Goal: Find specific page/section: Find specific page/section

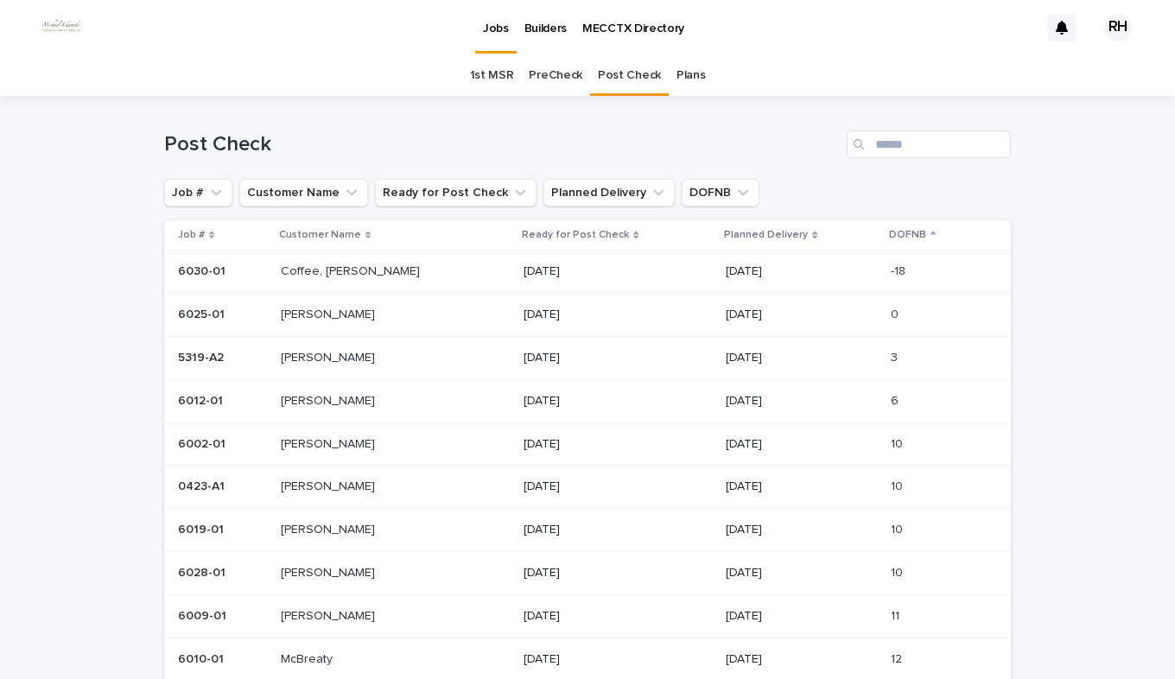
click at [554, 73] on link "PreCheck" at bounding box center [556, 75] width 54 height 41
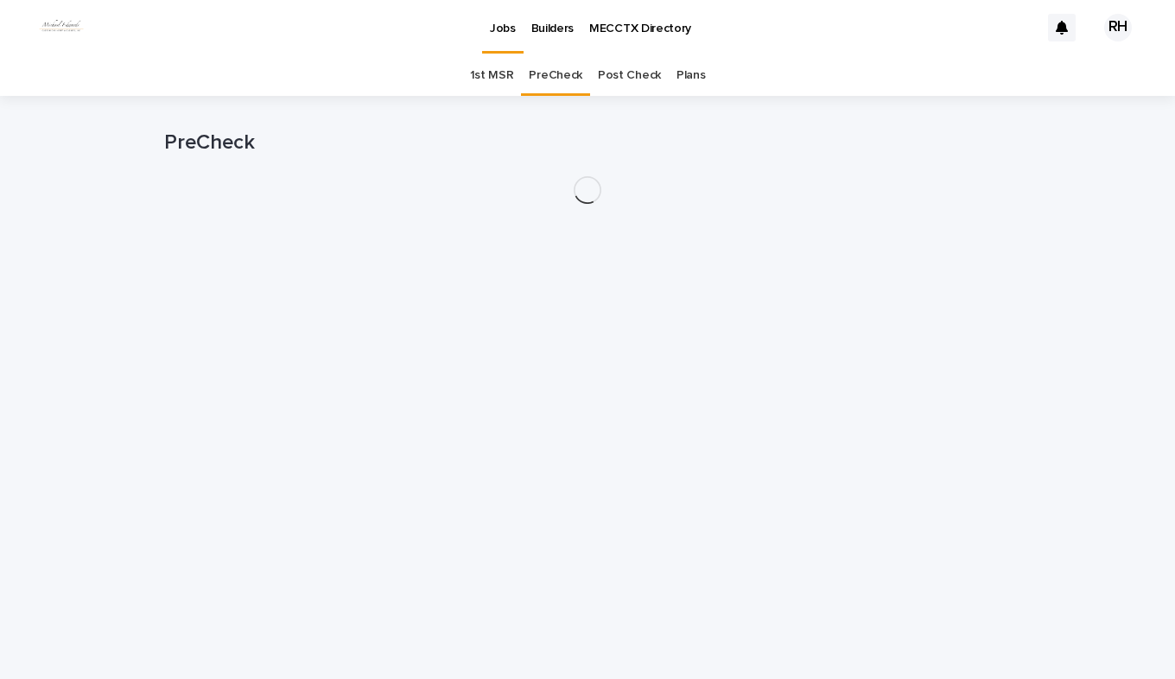
click at [554, 73] on link "PreCheck" at bounding box center [556, 75] width 54 height 41
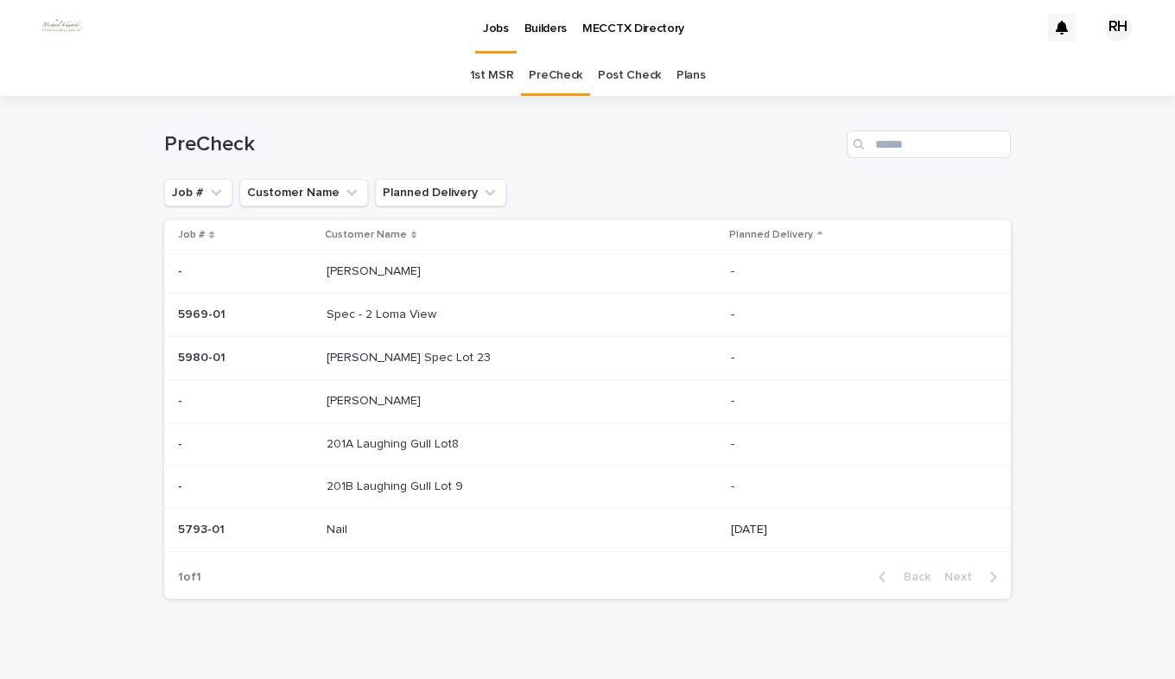
click at [486, 73] on link "1st MSR" at bounding box center [492, 75] width 44 height 41
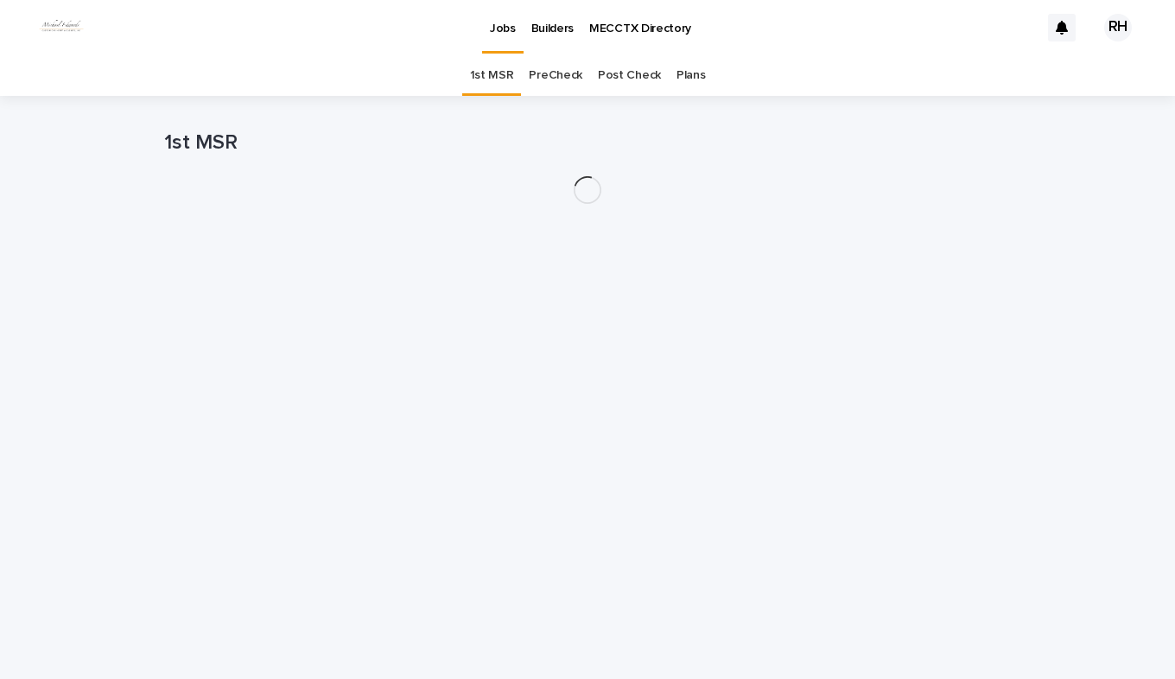
click at [486, 73] on link "1st MSR" at bounding box center [492, 75] width 44 height 41
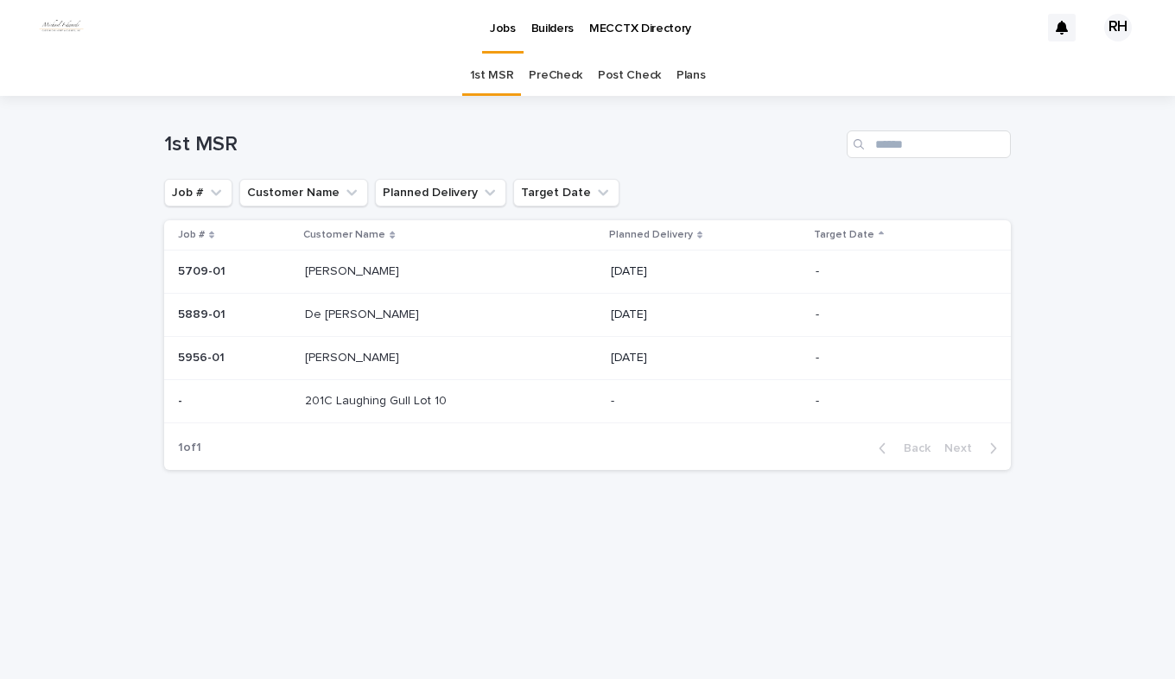
click at [548, 74] on link "PreCheck" at bounding box center [556, 75] width 54 height 41
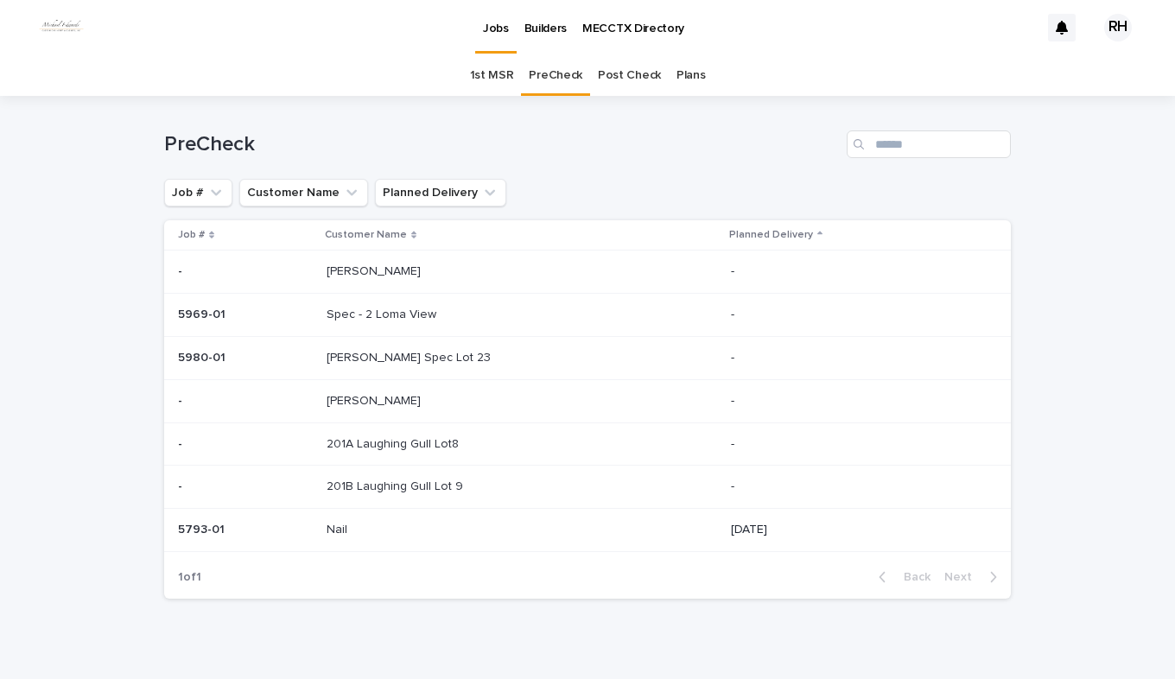
click at [548, 74] on link "PreCheck" at bounding box center [556, 75] width 54 height 41
click at [617, 73] on link "Post Check" at bounding box center [629, 75] width 63 height 41
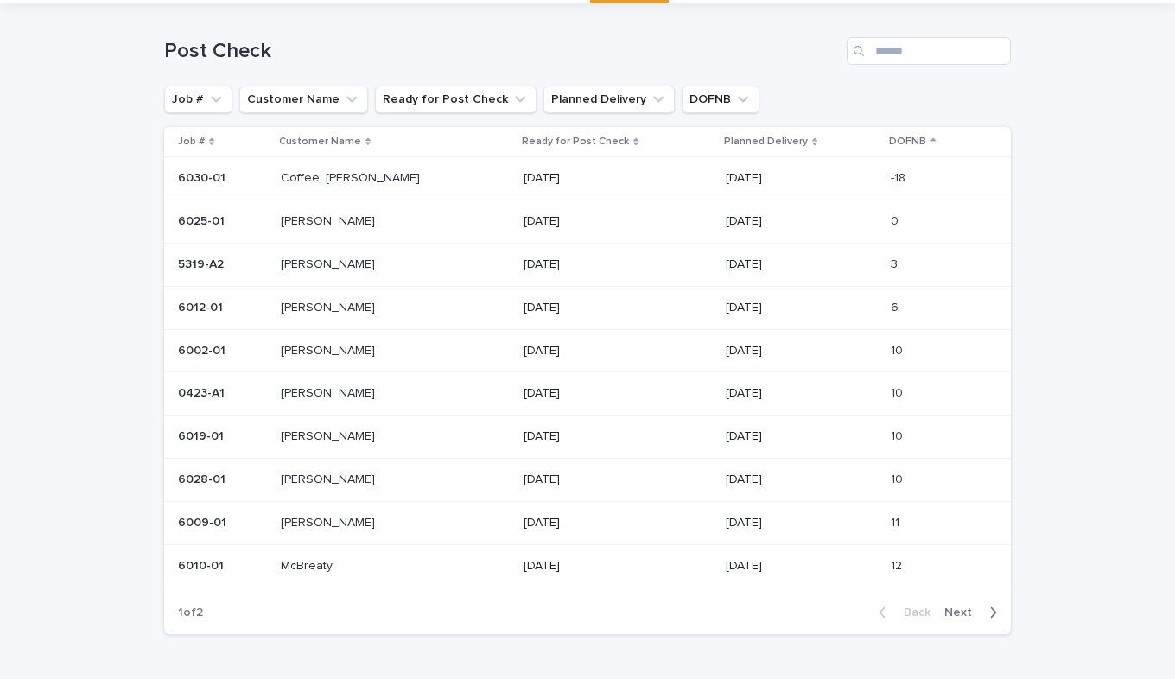
scroll to position [149, 0]
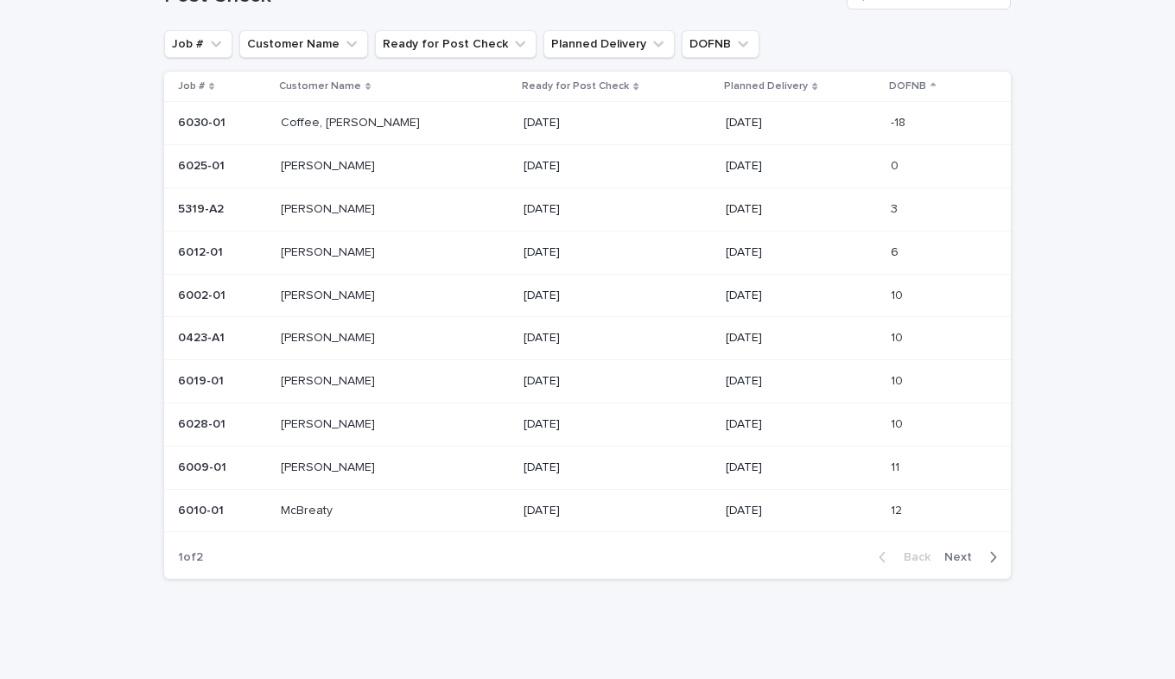
click at [945, 552] on span "Next" at bounding box center [963, 557] width 38 height 12
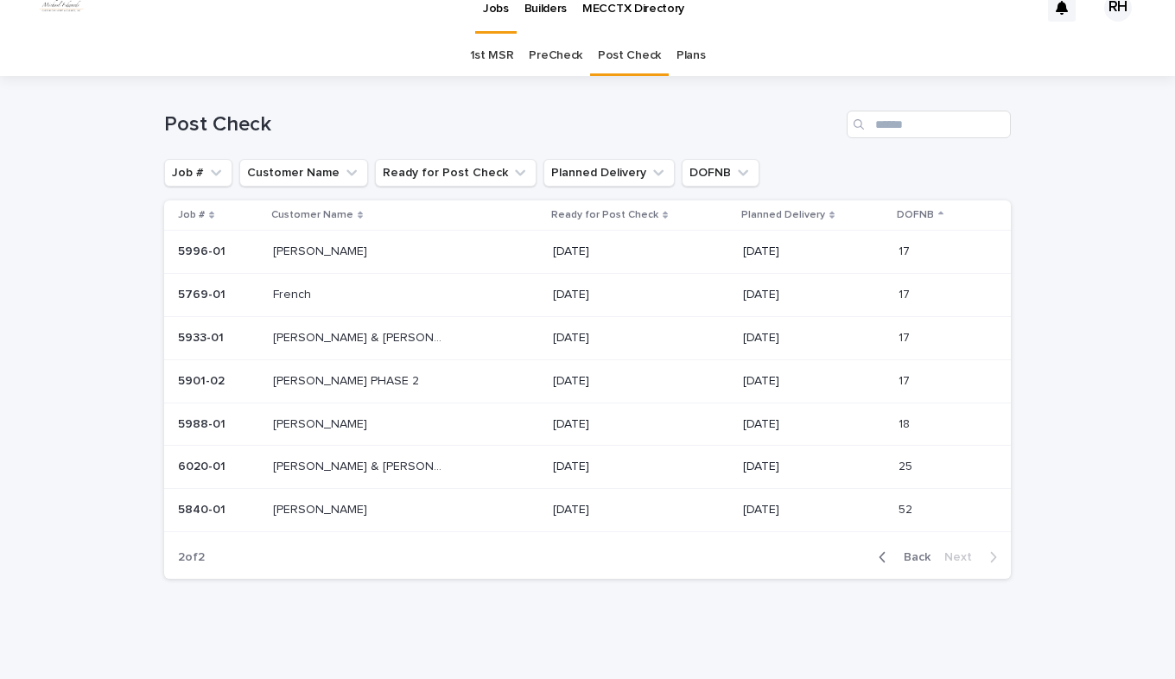
scroll to position [21, 0]
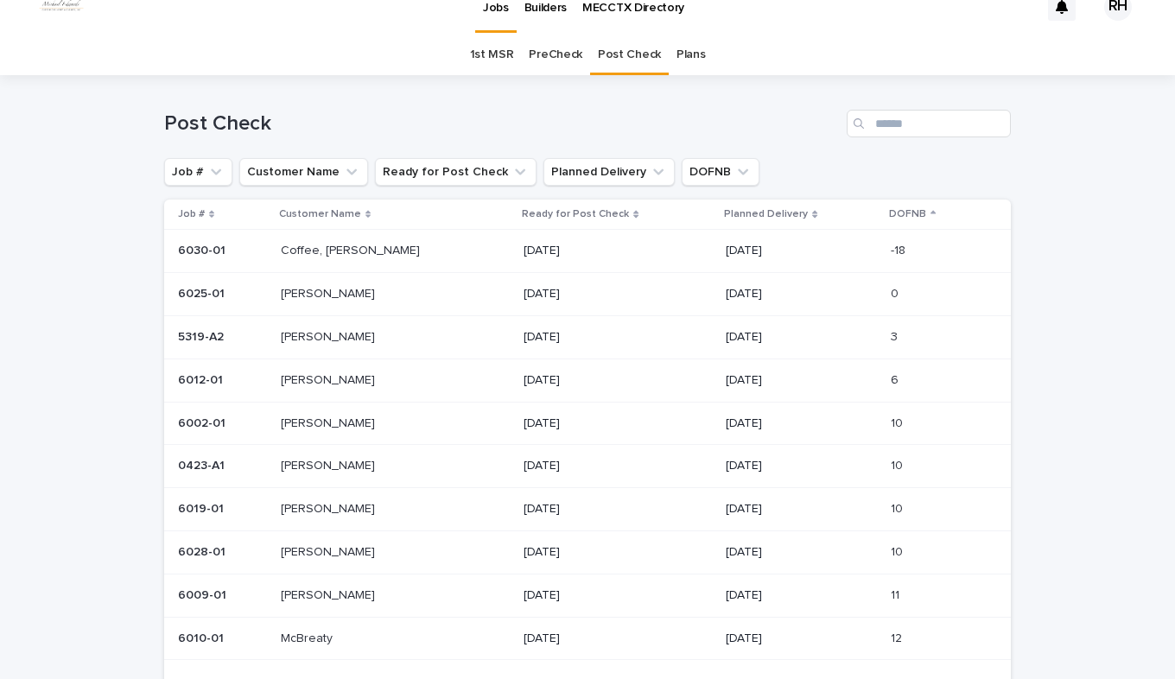
scroll to position [149, 0]
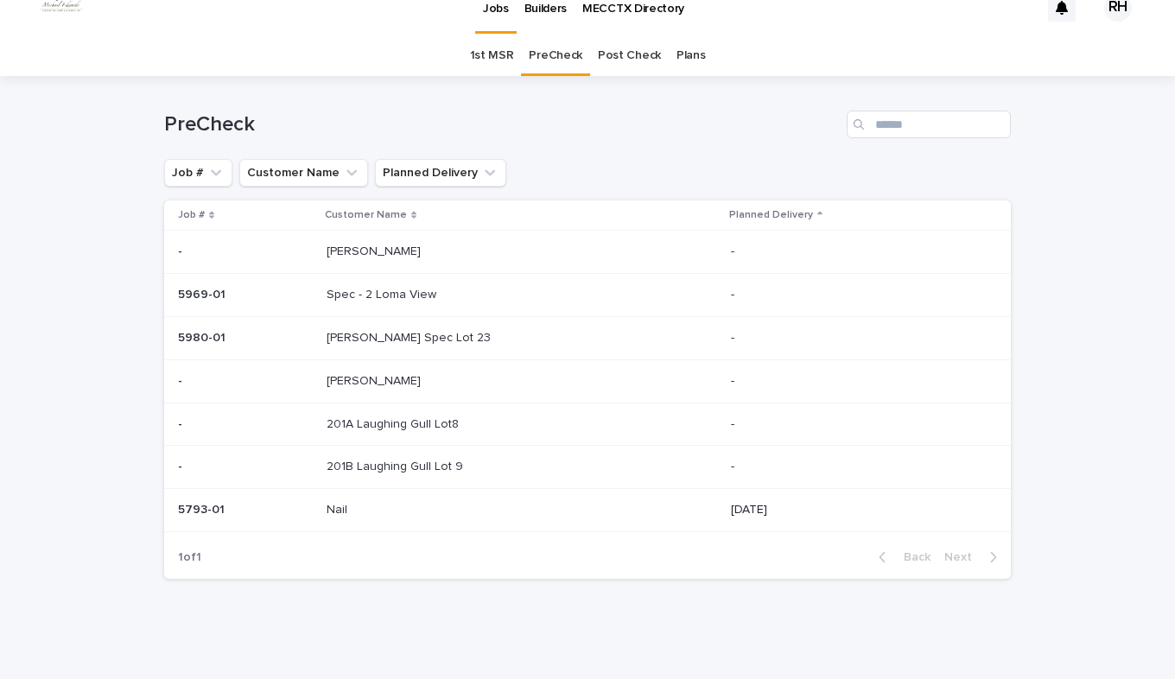
scroll to position [21, 0]
click at [367, 338] on p "[PERSON_NAME] Spec Lot 23" at bounding box center [411, 336] width 168 height 18
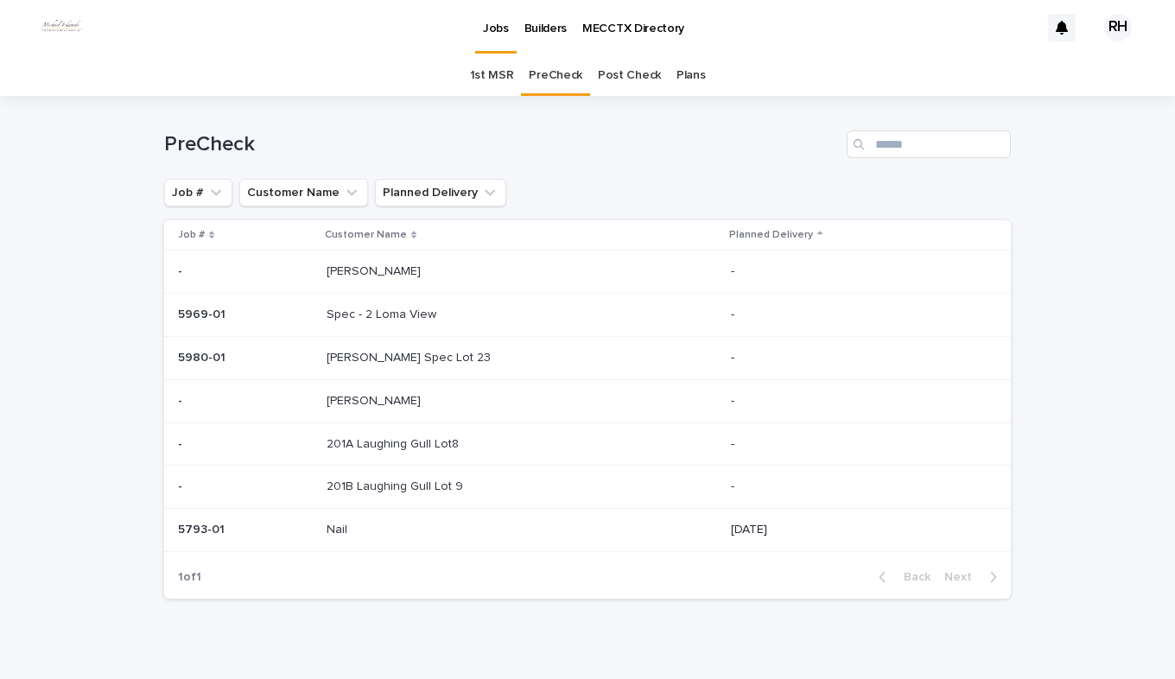
scroll to position [21, 0]
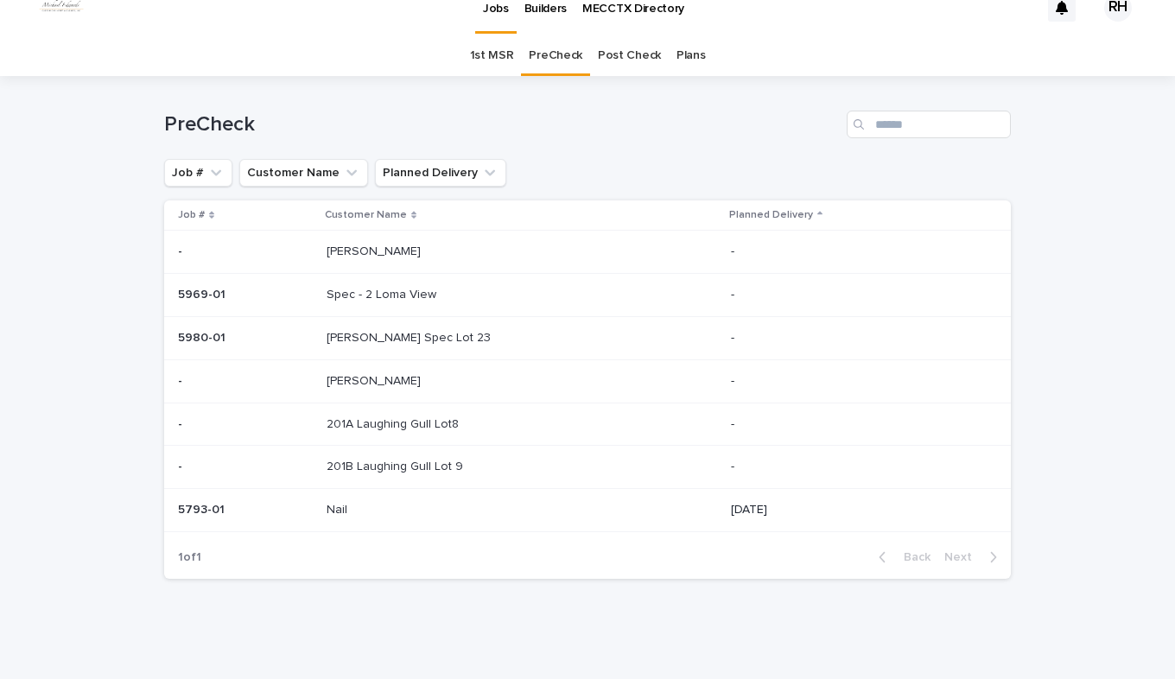
click at [358, 377] on p "[PERSON_NAME]" at bounding box center [376, 380] width 98 height 18
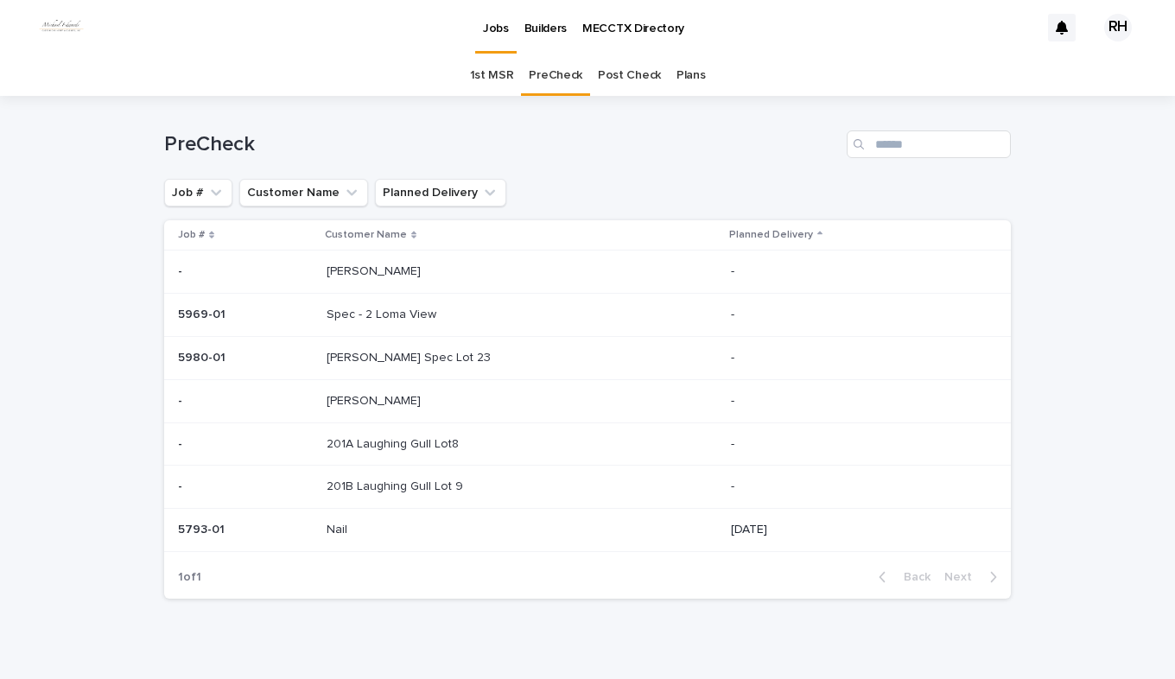
scroll to position [21, 0]
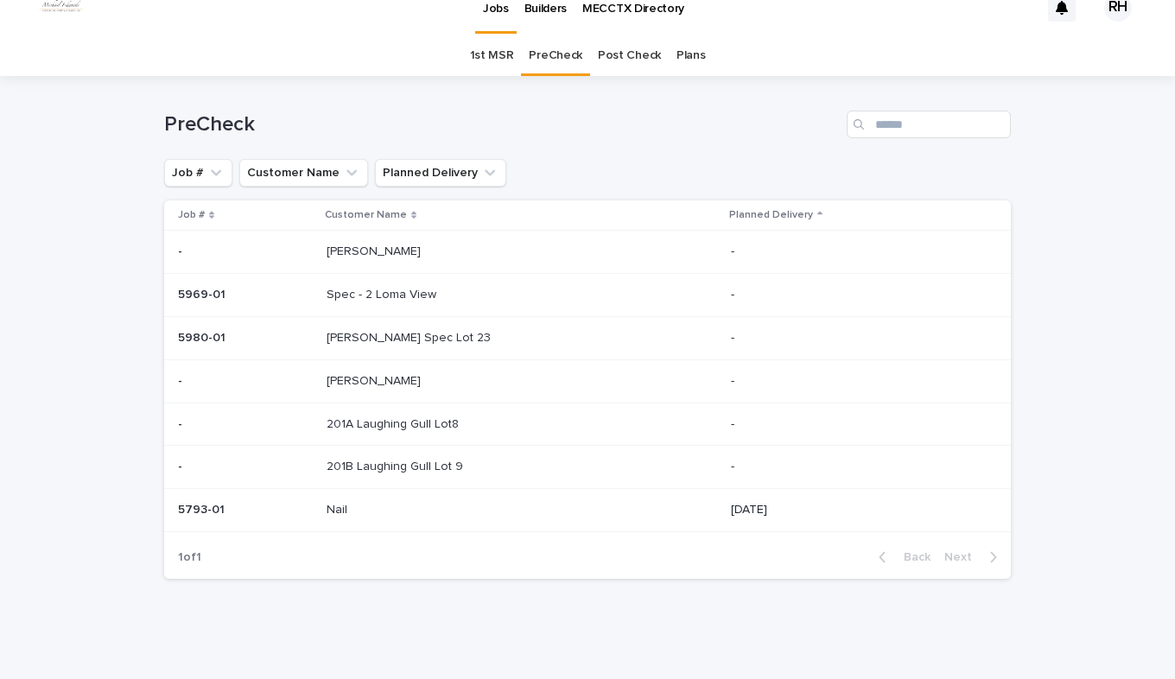
click at [482, 51] on link "1st MSR" at bounding box center [492, 55] width 44 height 41
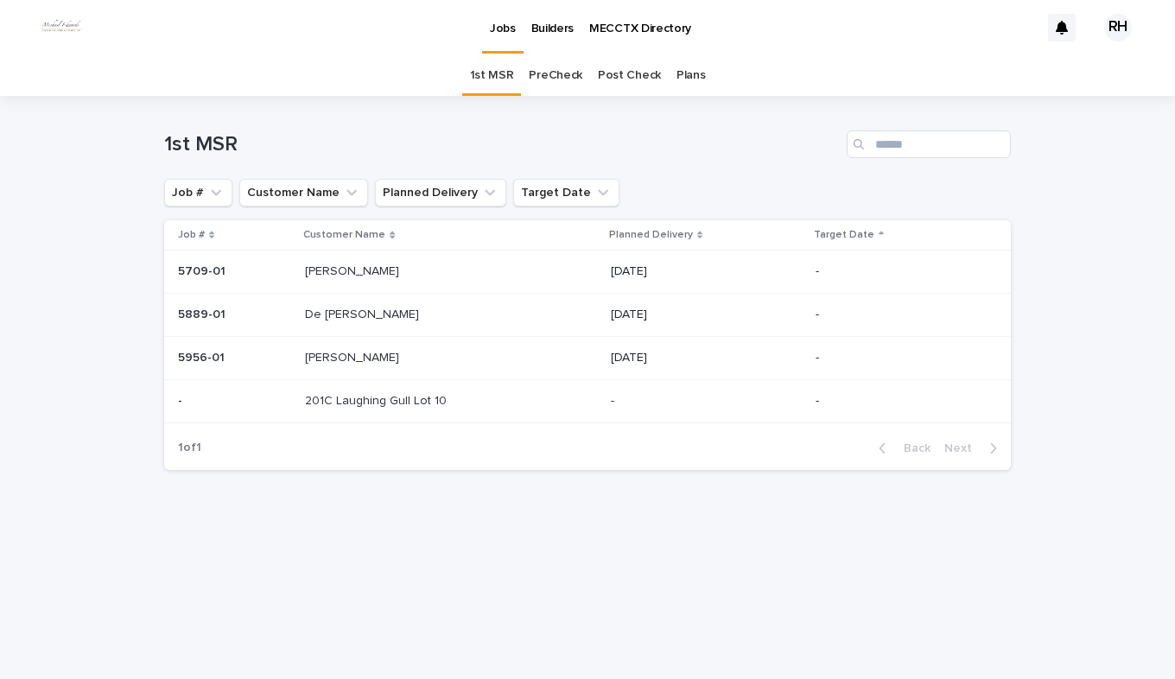
click at [327, 314] on p "De [PERSON_NAME]" at bounding box center [363, 313] width 117 height 18
click at [330, 353] on p "[PERSON_NAME]" at bounding box center [354, 356] width 98 height 18
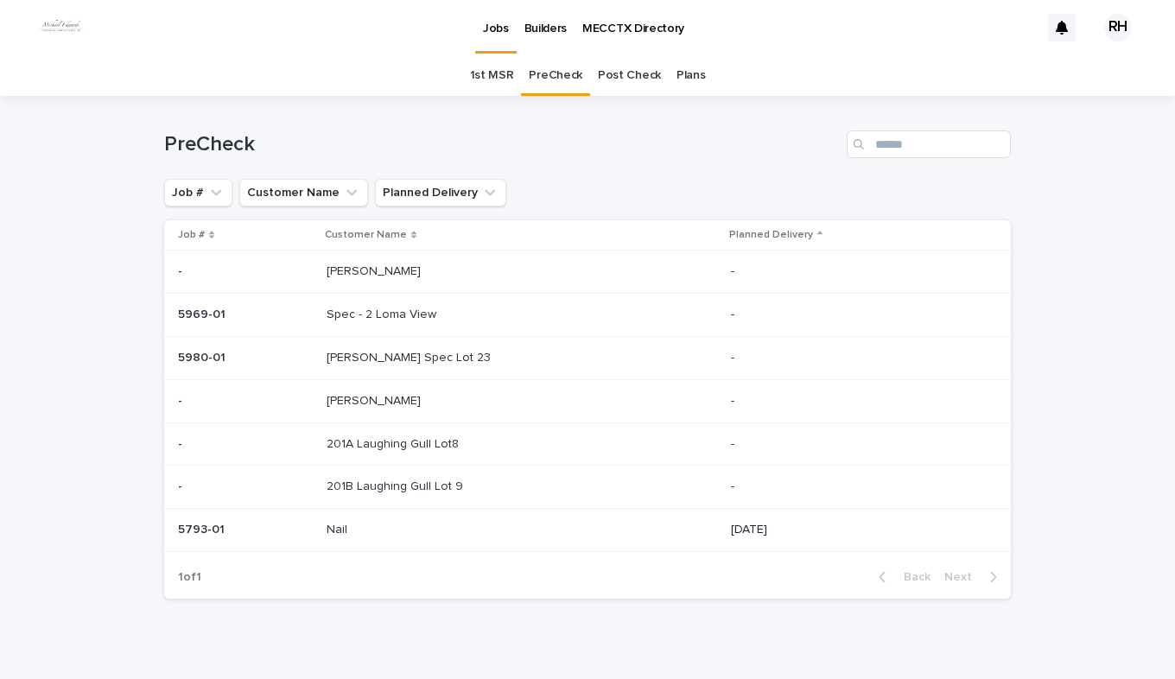
scroll to position [21, 0]
